Goal: Task Accomplishment & Management: Manage account settings

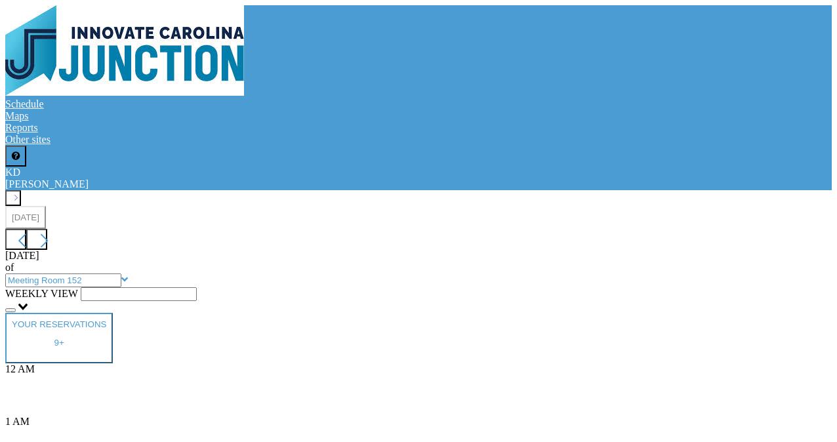
scroll to position [422, 0]
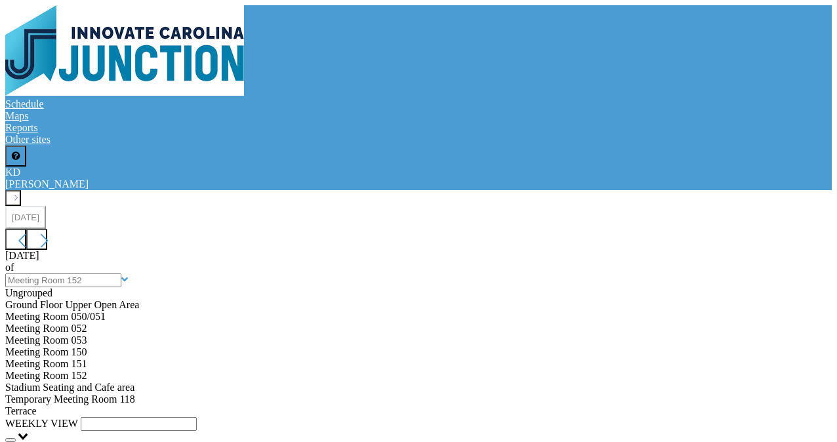
click at [121, 273] on input "text" at bounding box center [63, 280] width 116 height 14
type input "Meeting Room 151"
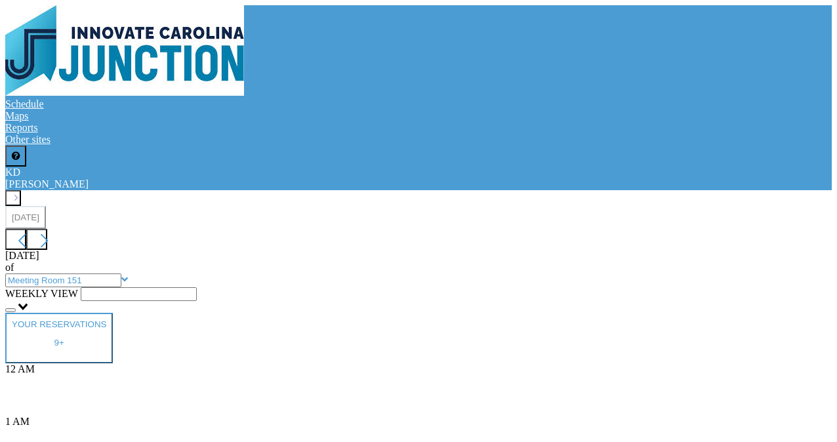
scroll to position [393, 0]
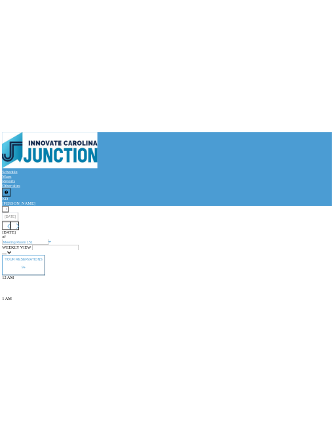
scroll to position [537, 0]
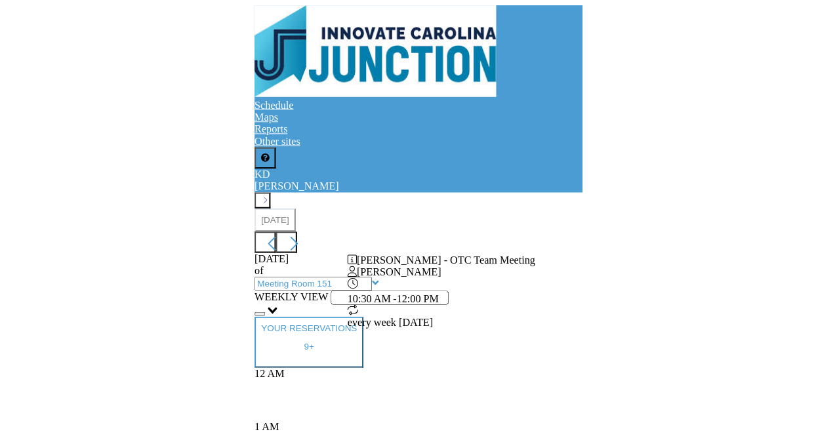
scroll to position [593, 0]
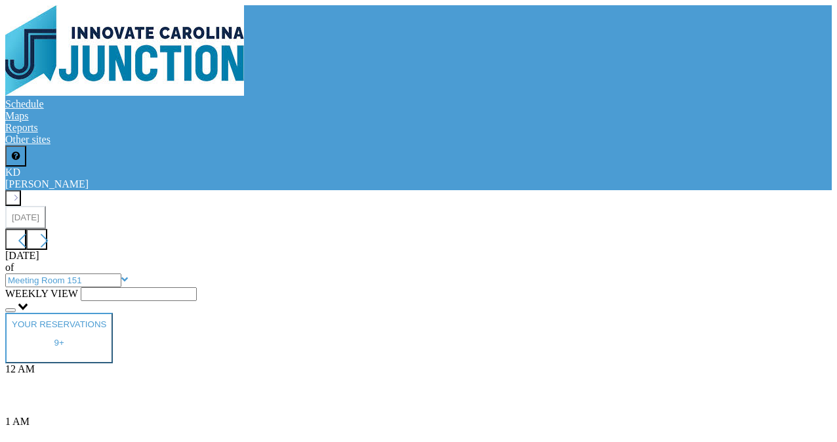
scroll to position [723, 0]
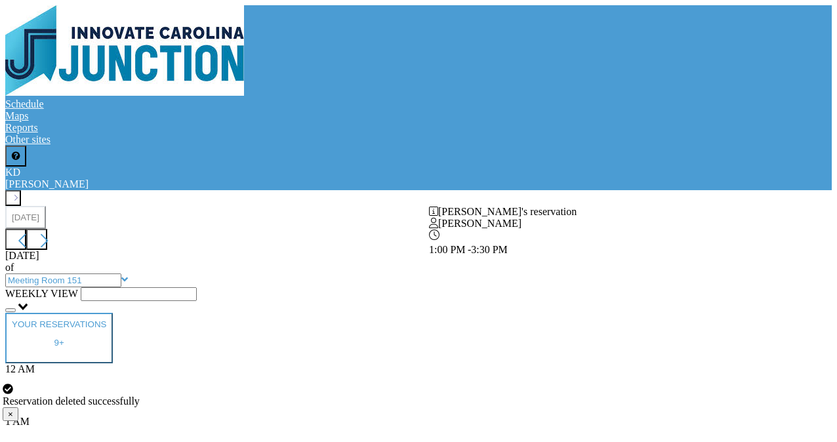
scroll to position [642, 0]
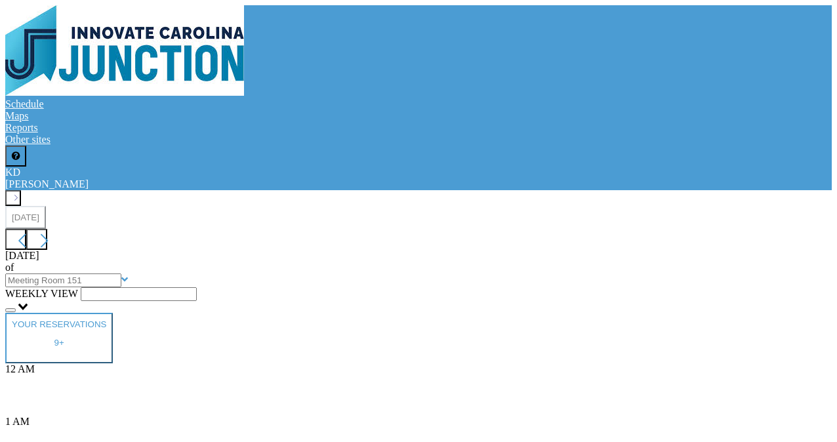
click at [121, 273] on input "text" at bounding box center [63, 280] width 116 height 14
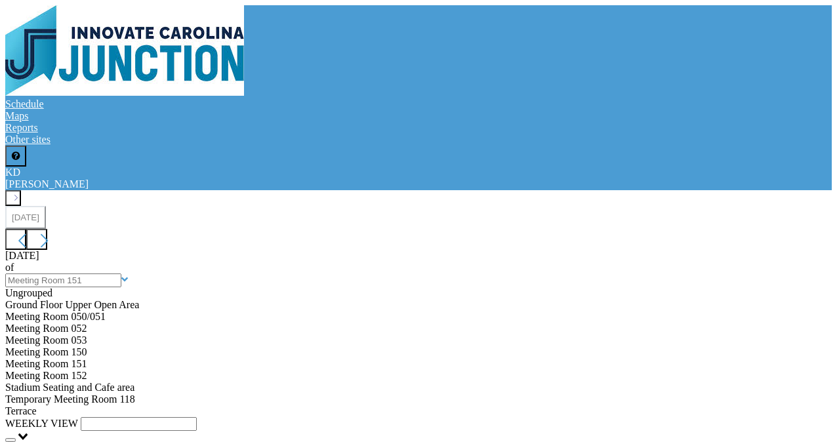
scroll to position [92, 0]
type input "Meeting Room 152"
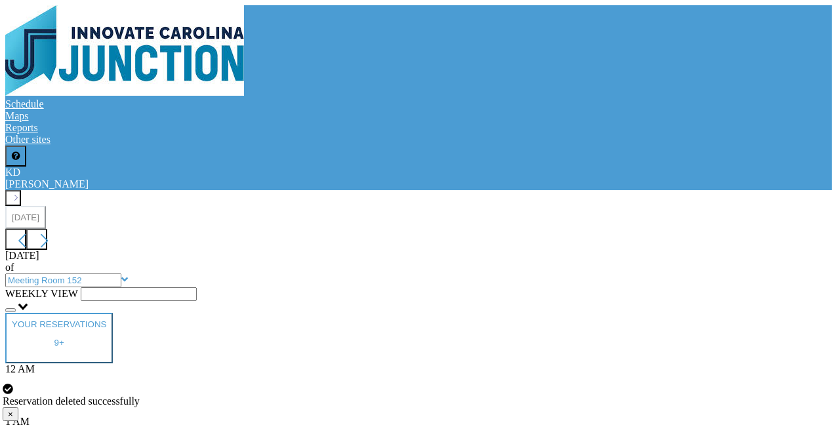
scroll to position [393, 0]
type input "11:30 am"
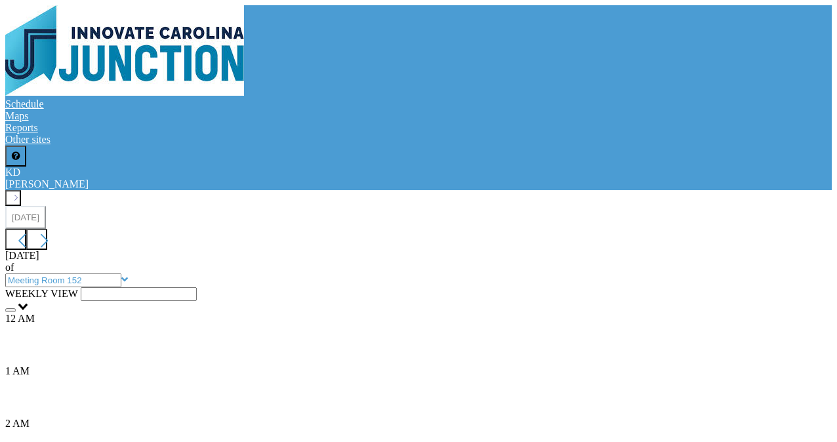
scroll to position [104, 0]
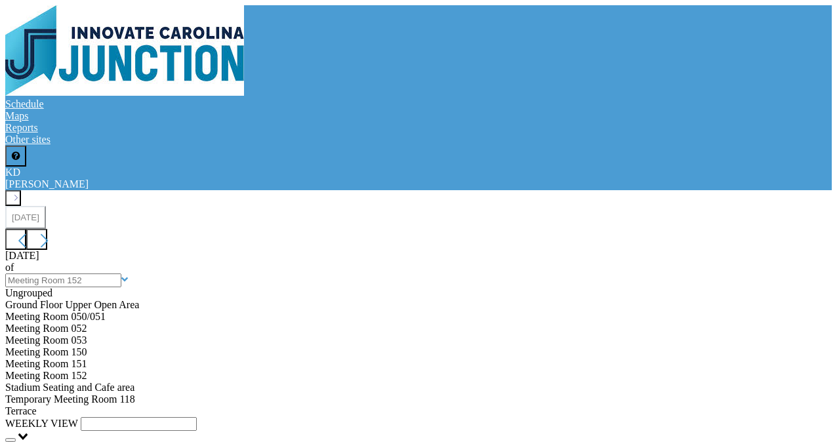
click at [121, 273] on input "text" at bounding box center [63, 280] width 116 height 14
type input "Meeting Room 152"
click at [5, 110] on icon at bounding box center [5, 115] width 0 height 11
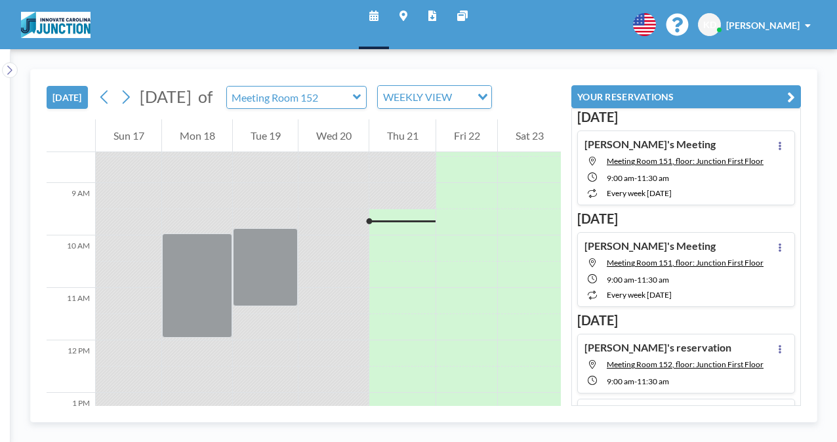
scroll to position [472, 0]
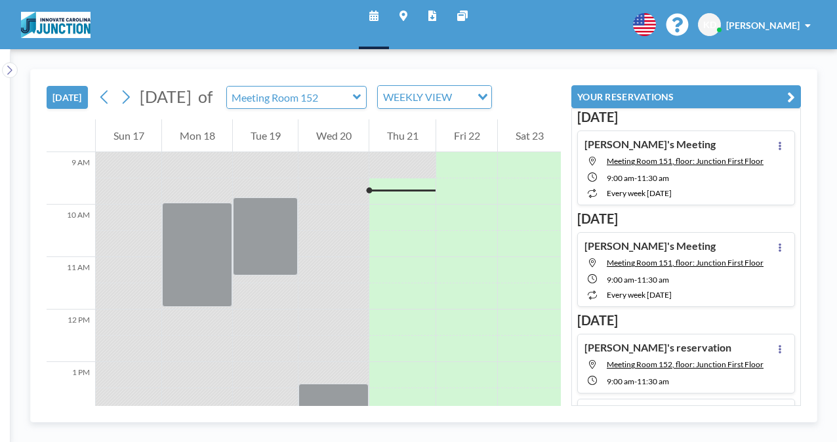
click at [298, 127] on div "Wed 20" at bounding box center [333, 135] width 70 height 33
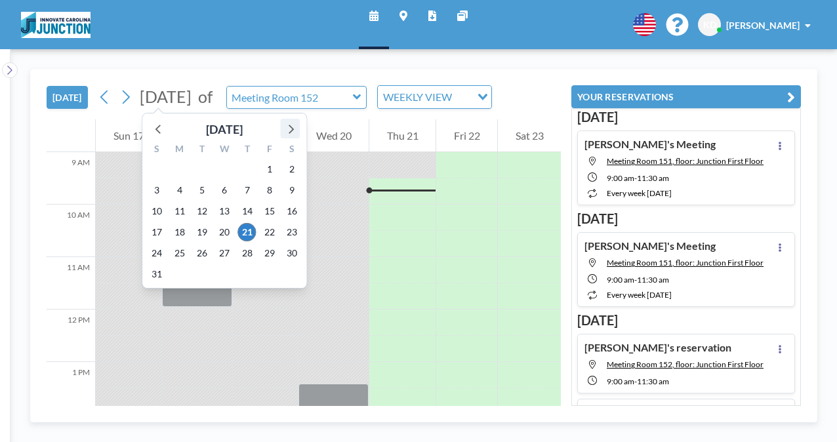
click at [294, 132] on icon at bounding box center [289, 128] width 17 height 17
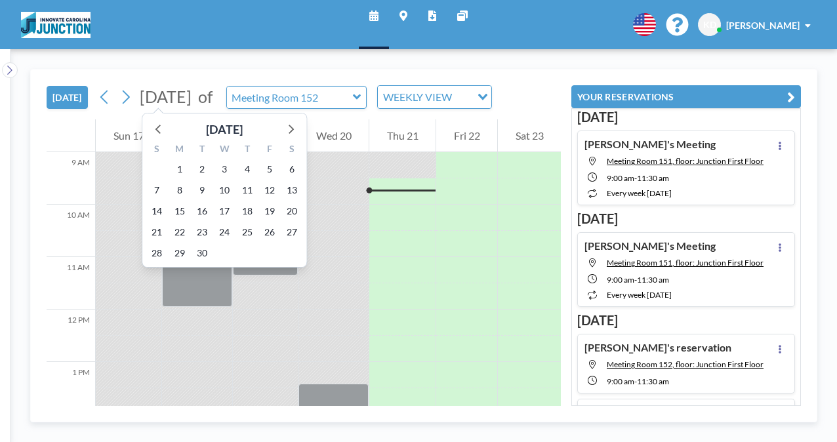
click at [200, 199] on div "9" at bounding box center [202, 190] width 22 height 21
click at [199, 189] on span "9" at bounding box center [202, 190] width 18 height 18
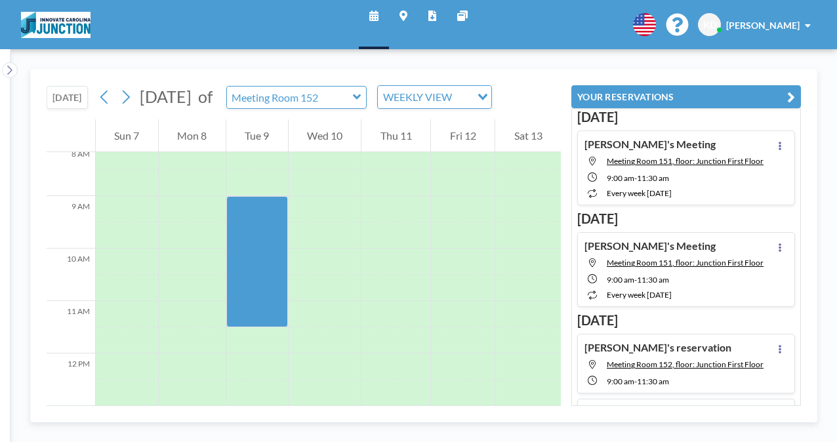
scroll to position [430, 0]
